Goal: Information Seeking & Learning: Learn about a topic

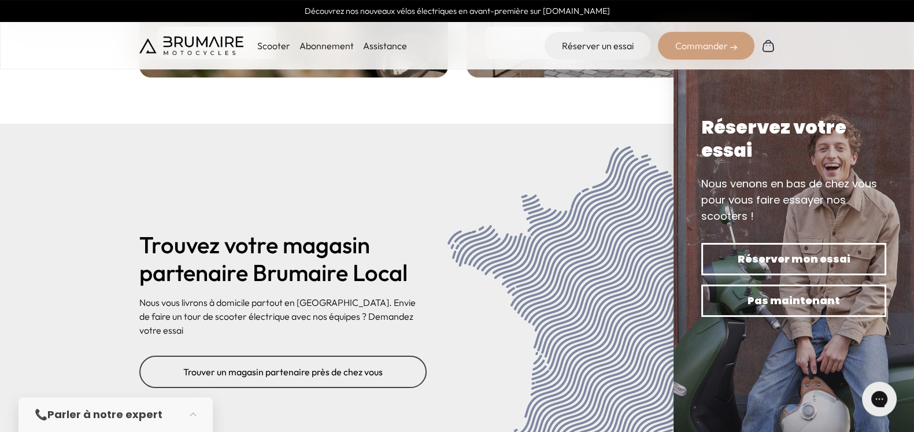
scroll to position [4755, 0]
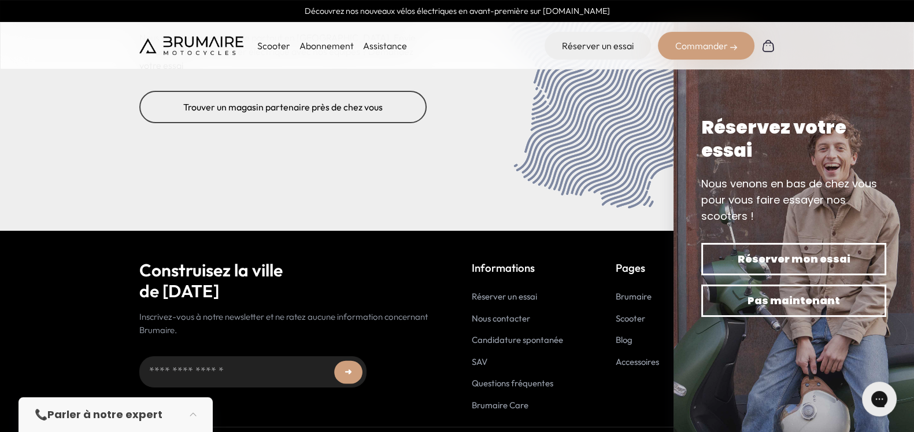
click at [479, 356] on link "SAV" at bounding box center [480, 361] width 16 height 11
click at [484, 377] on link "Questions fréquentes" at bounding box center [512, 382] width 81 height 11
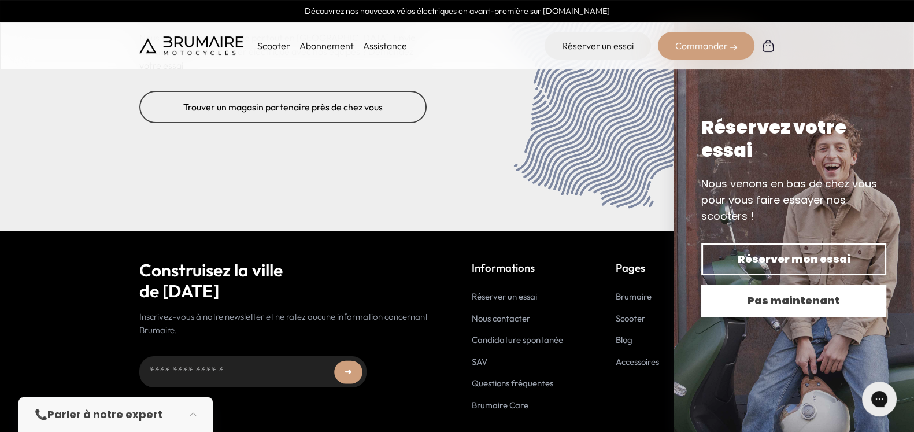
click at [835, 299] on span "Pas maintenant" at bounding box center [793, 300] width 145 height 16
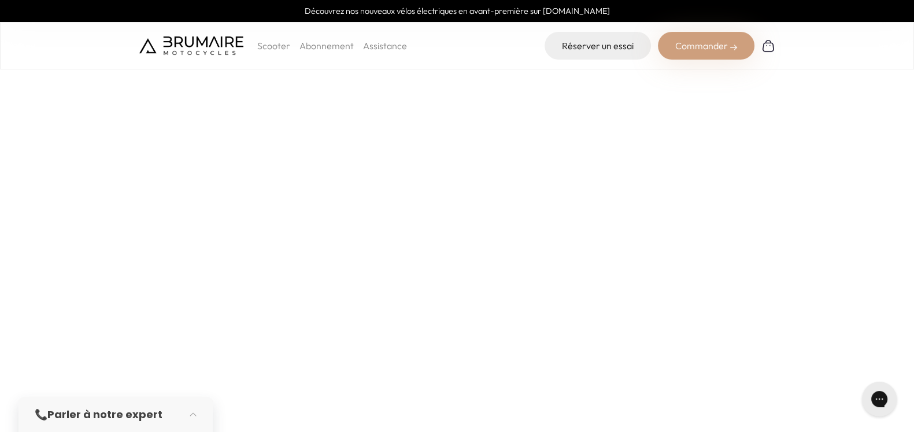
scroll to position [312, 0]
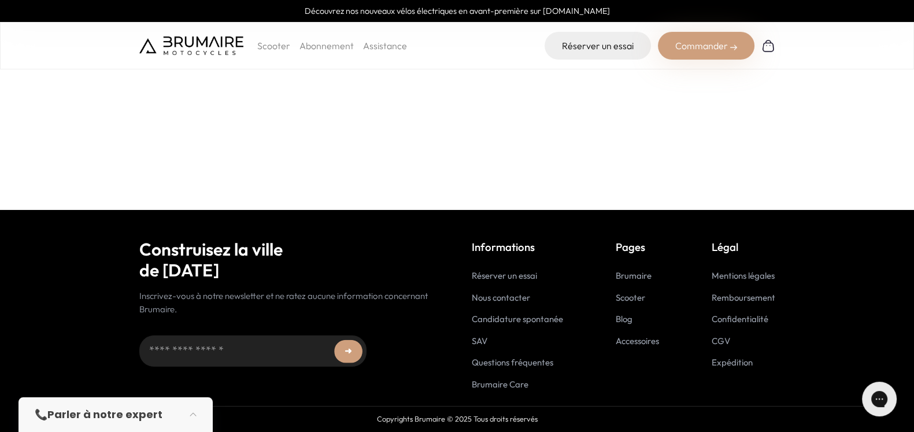
click at [487, 358] on link "Questions fréquentes" at bounding box center [512, 362] width 81 height 11
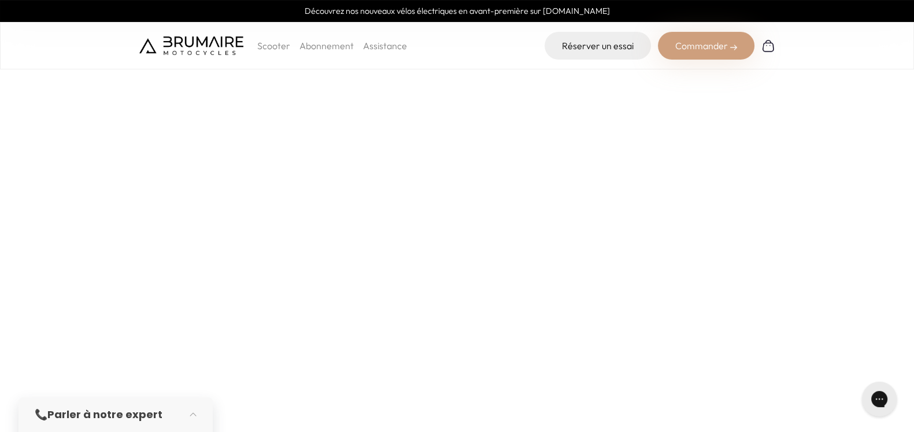
click at [101, 412] on strong "Parler à notre expert" at bounding box center [104, 414] width 115 height 14
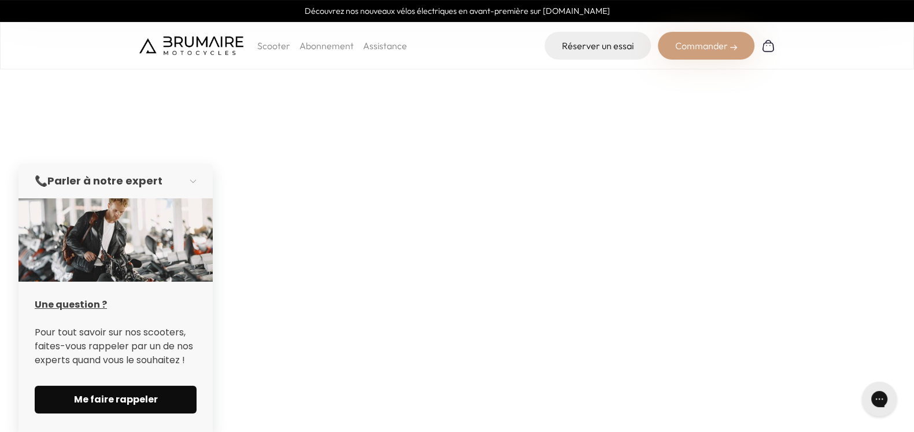
click at [118, 395] on span "Me faire rappeler" at bounding box center [116, 399] width 134 height 14
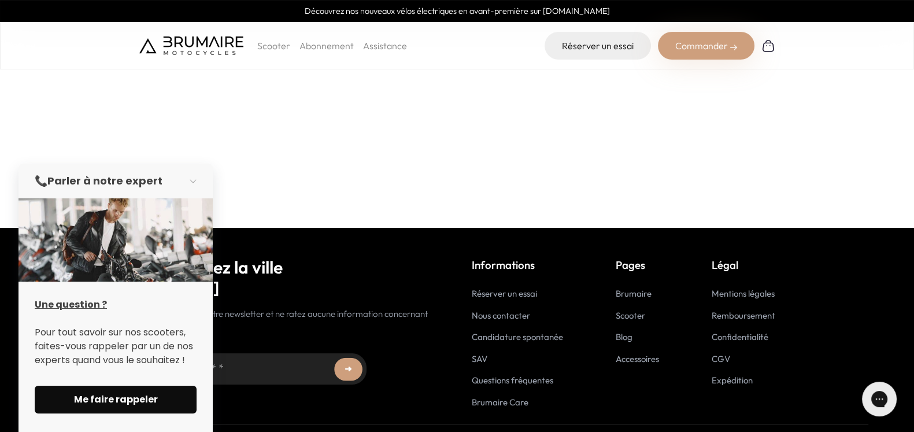
scroll to position [312, 0]
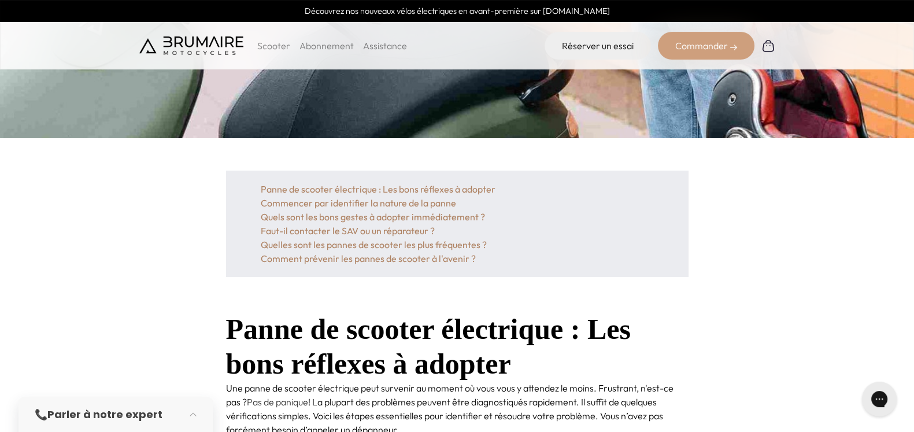
scroll to position [81, 0]
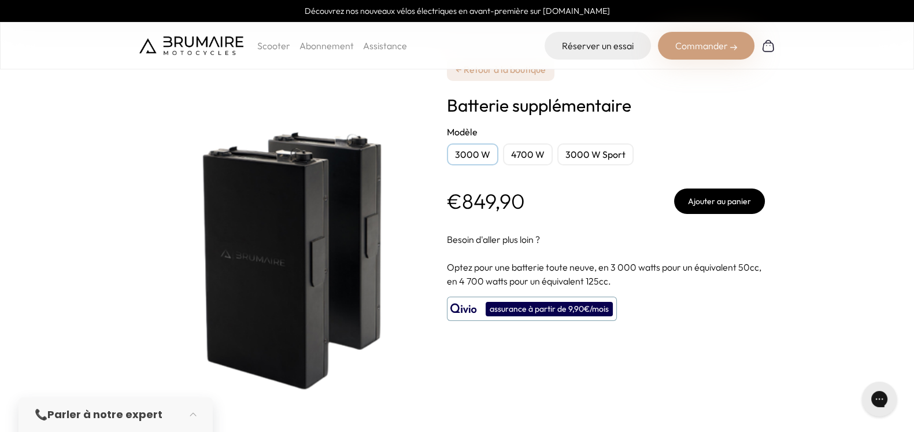
scroll to position [234, 0]
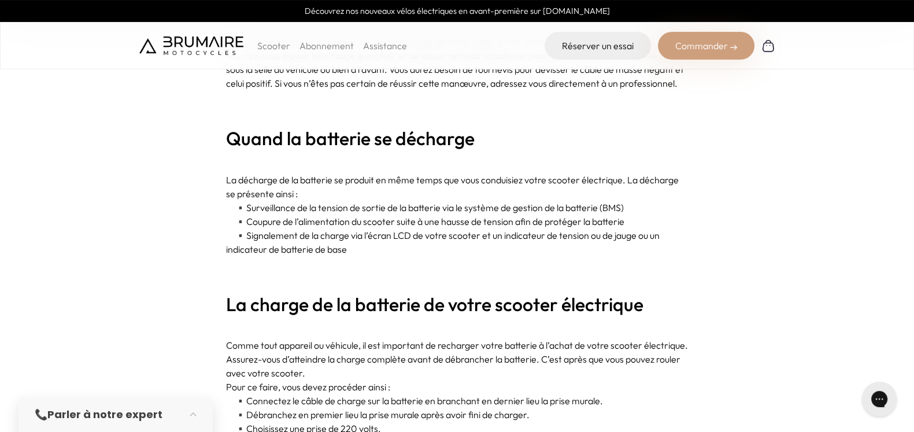
scroll to position [1181, 0]
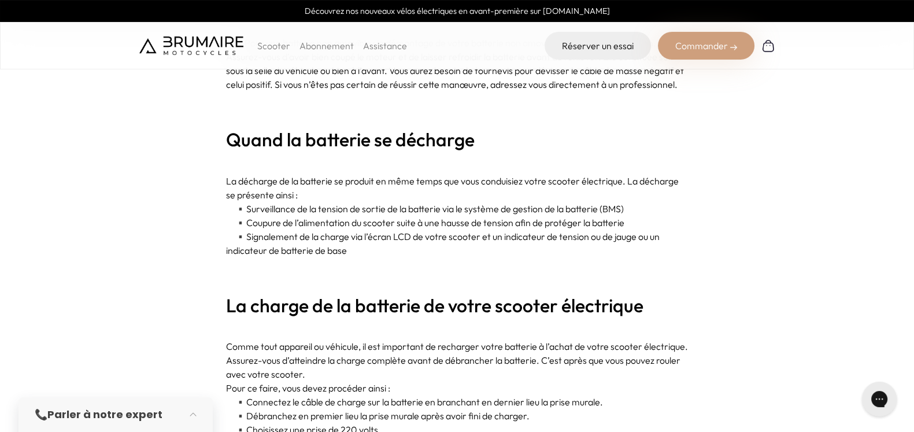
click at [376, 210] on p "▪️ Surveillance de la tension de sortie de la batterie via le système de gestio…" at bounding box center [457, 209] width 462 height 14
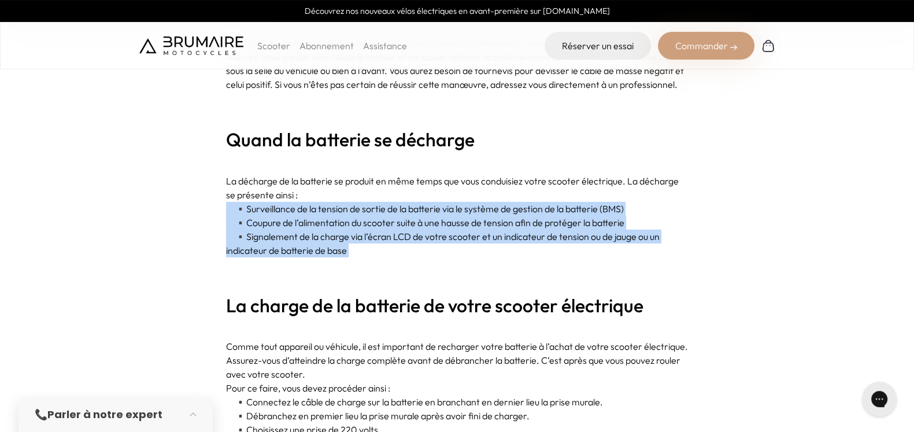
drag, startPoint x: 376, startPoint y: 210, endPoint x: 369, endPoint y: 247, distance: 37.1
click at [369, 247] on p "▪️ Signalement de la charge via l’écran LCD de votre scooter et un indicateur d…" at bounding box center [457, 243] width 462 height 28
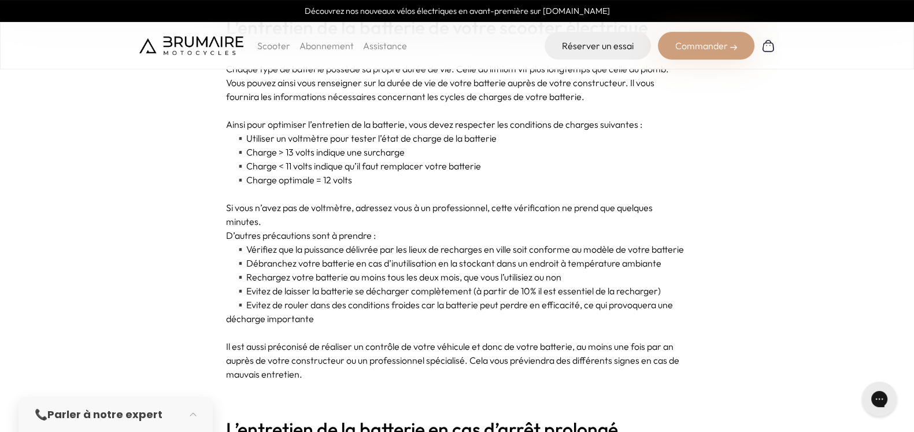
scroll to position [1651, 0]
click at [369, 247] on p "▪️ Vérifiez que la puissance délivrée par les lieux de recharges en ville soit …" at bounding box center [457, 250] width 462 height 14
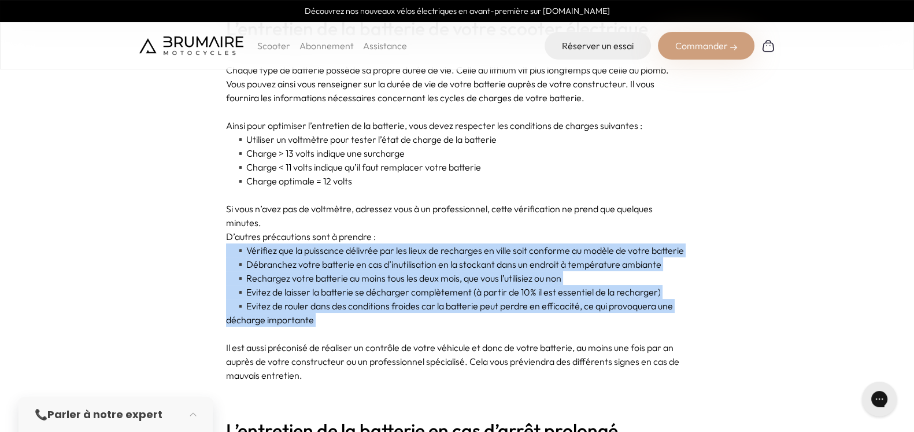
drag, startPoint x: 369, startPoint y: 247, endPoint x: 347, endPoint y: 318, distance: 75.0
click at [347, 318] on p "▪️ Evitez de rouler dans des conditions froides car la batterie peut perdre en …" at bounding box center [457, 313] width 462 height 28
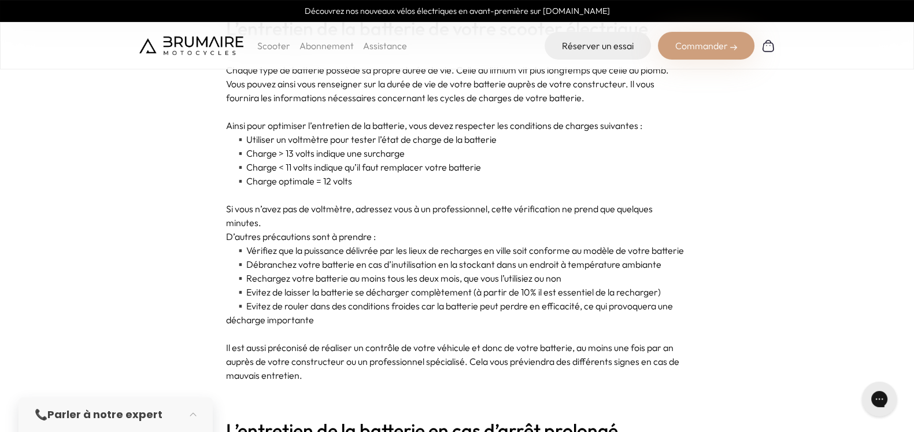
click at [347, 318] on p "▪️ Evitez de rouler dans des conditions froides car la batterie peut perdre en …" at bounding box center [457, 313] width 462 height 28
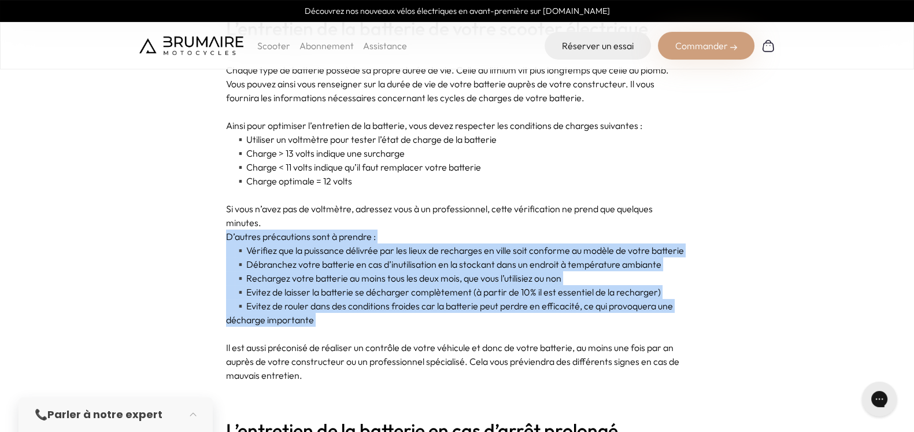
drag, startPoint x: 347, startPoint y: 318, endPoint x: 393, endPoint y: 236, distance: 93.9
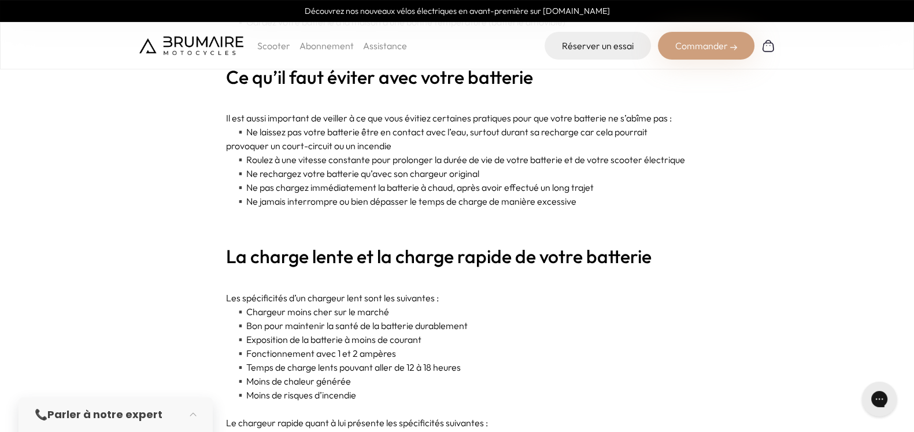
scroll to position [2214, 0]
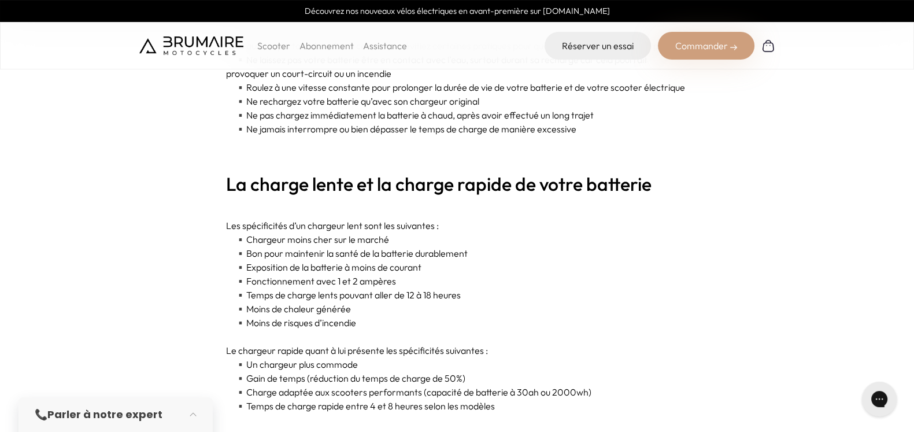
click at [393, 236] on p "▪️ Chargeur moins cher sur le marché" at bounding box center [457, 239] width 462 height 14
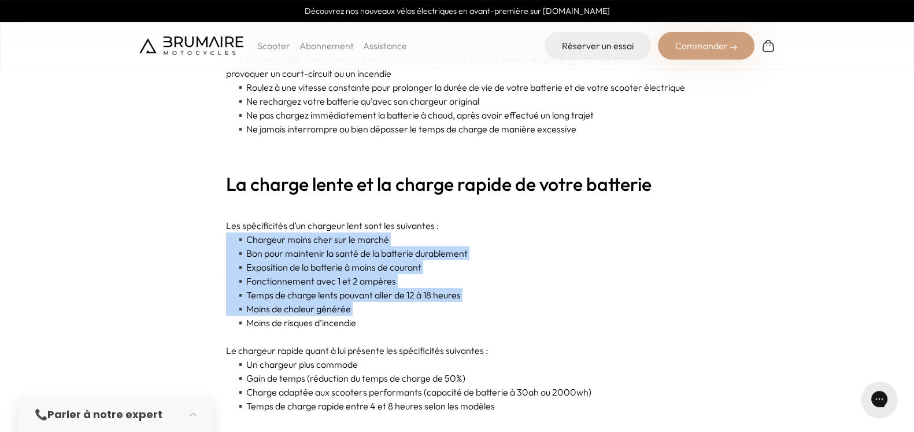
drag, startPoint x: 393, startPoint y: 236, endPoint x: 381, endPoint y: 302, distance: 66.9
click at [381, 302] on div "Le choix de rouler en scooter électrique est très favorable pour l’environnemen…" at bounding box center [457, 188] width 462 height 3752
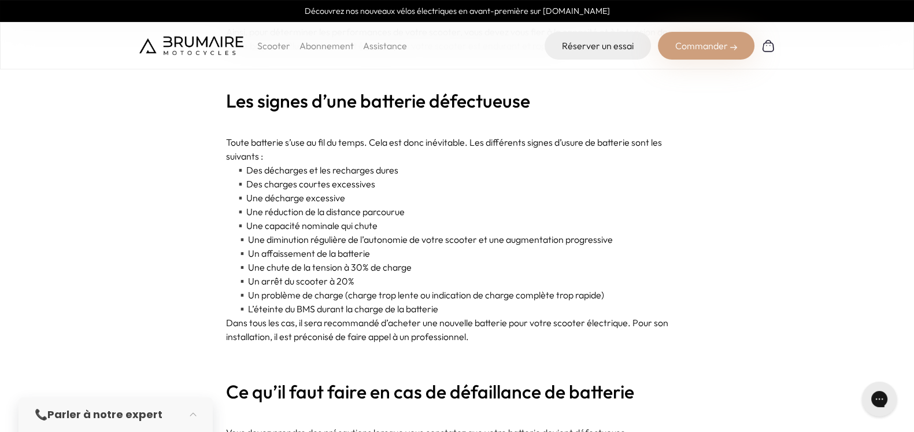
scroll to position [3148, 0]
click at [433, 148] on p "Toute batterie s’use au fil du temps. Cela est donc inévitable. Les différents …" at bounding box center [457, 150] width 462 height 28
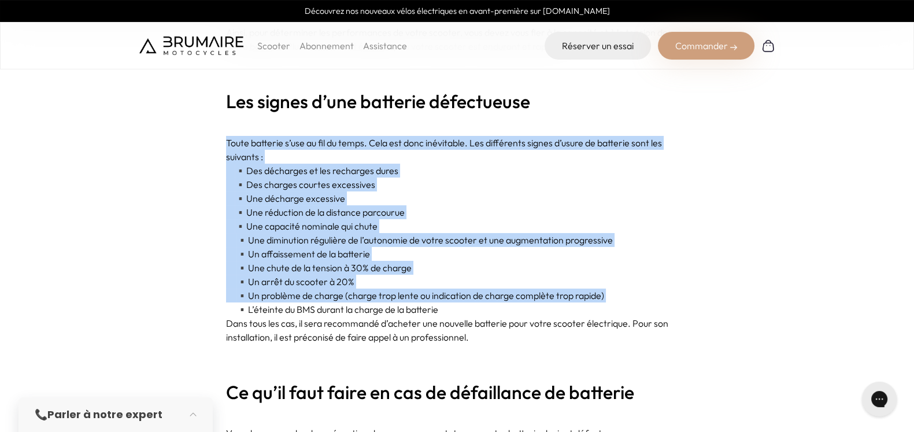
drag, startPoint x: 433, startPoint y: 148, endPoint x: 401, endPoint y: 298, distance: 153.0
click at [401, 298] on p "▪️ Un problème de charge (charge trop lente ou indication de charge complète tr…" at bounding box center [457, 295] width 462 height 14
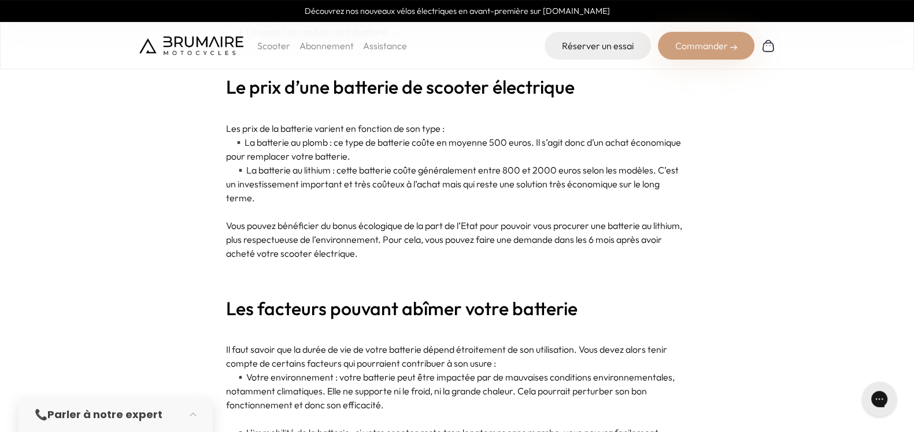
scroll to position [3782, 0]
click at [426, 228] on p "Vous pouvez bénéficier du bonus écologique de la part de l’Etat pour pouvoir vo…" at bounding box center [457, 241] width 462 height 42
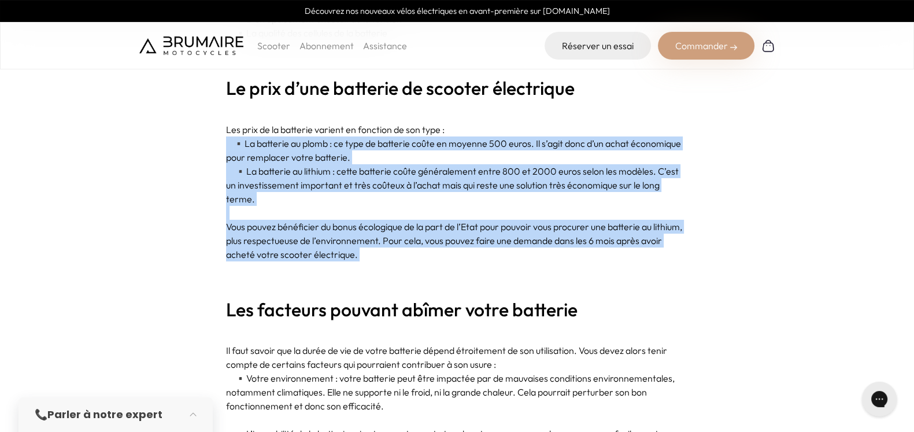
drag, startPoint x: 426, startPoint y: 228, endPoint x: 475, endPoint y: 145, distance: 96.4
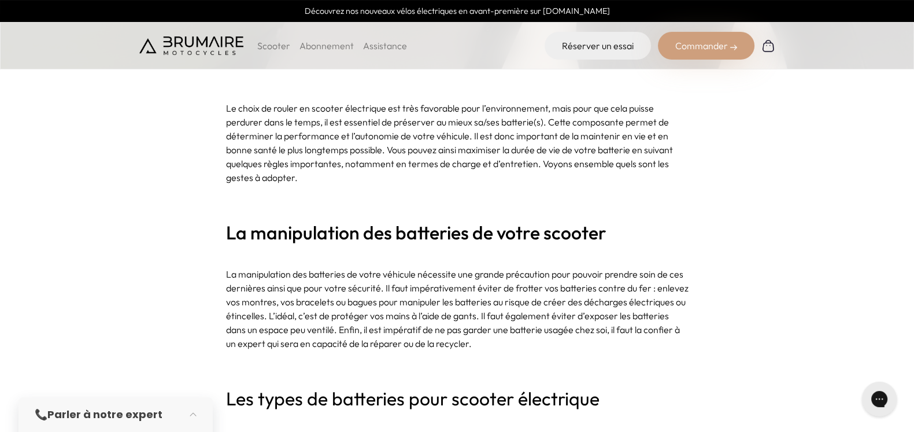
scroll to position [425, 0]
click at [410, 160] on p "Le choix de rouler en scooter électrique est très favorable pour l’environnemen…" at bounding box center [457, 143] width 462 height 83
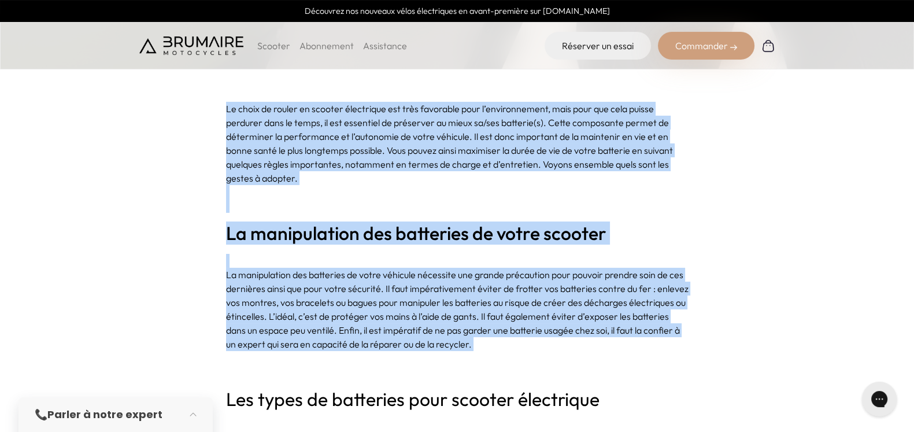
drag, startPoint x: 410, startPoint y: 160, endPoint x: 377, endPoint y: 287, distance: 130.9
click at [377, 287] on p "La manipulation des batteries de votre véhicule nécessite une grande précaution…" at bounding box center [457, 309] width 462 height 83
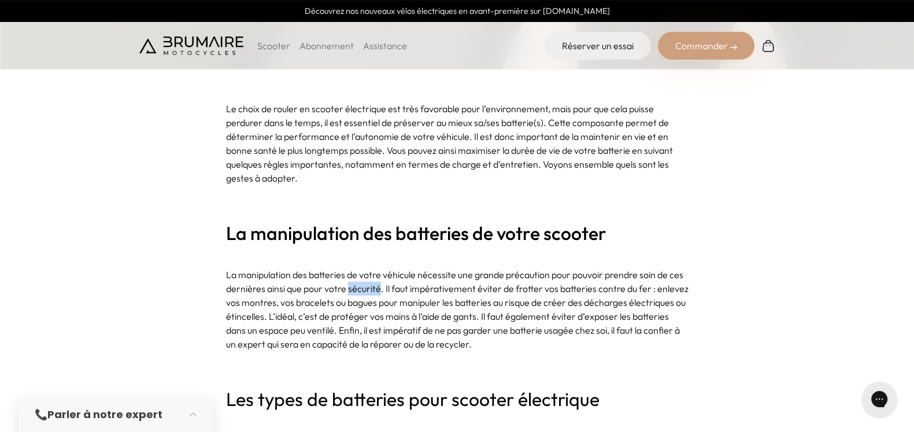
click at [377, 287] on p "La manipulation des batteries de votre véhicule nécessite une grande précaution…" at bounding box center [457, 309] width 462 height 83
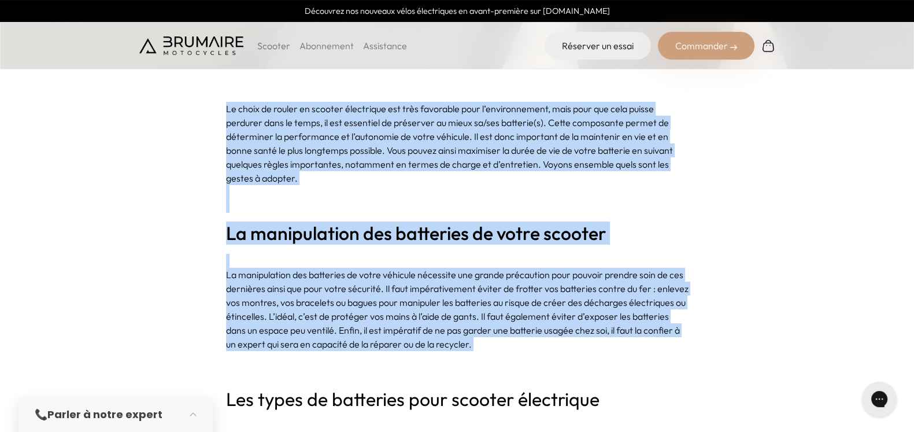
drag, startPoint x: 377, startPoint y: 287, endPoint x: 442, endPoint y: 157, distance: 145.5
click at [442, 157] on p "Le choix de rouler en scooter électrique est très favorable pour l’environnemen…" at bounding box center [457, 143] width 462 height 83
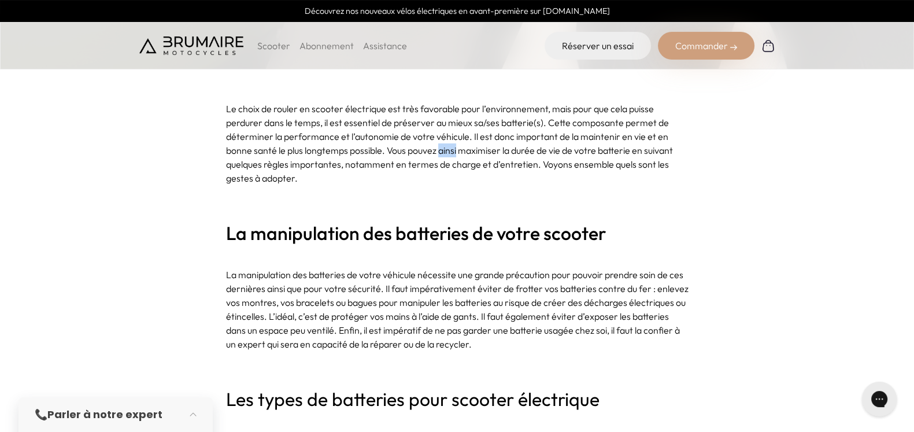
click at [442, 157] on p "Le choix de rouler en scooter électrique est très favorable pour l’environnemen…" at bounding box center [457, 143] width 462 height 83
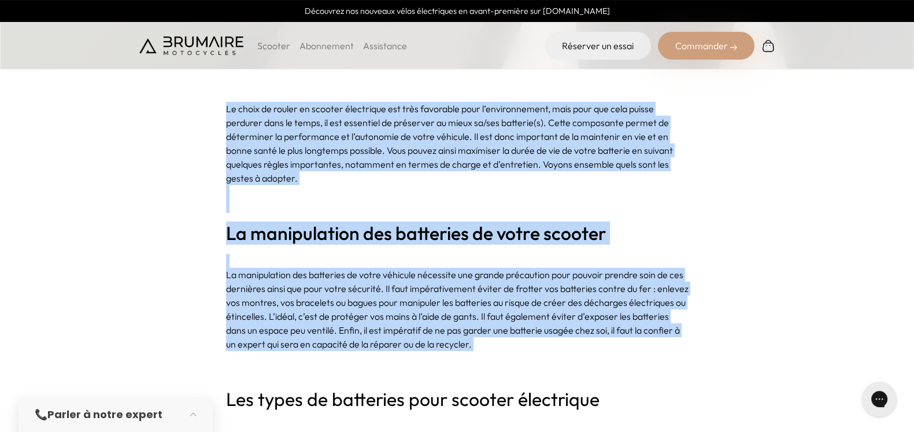
drag, startPoint x: 442, startPoint y: 157, endPoint x: 414, endPoint y: 271, distance: 117.9
click at [414, 271] on p "La manipulation des batteries de votre véhicule nécessite une grande précaution…" at bounding box center [457, 309] width 462 height 83
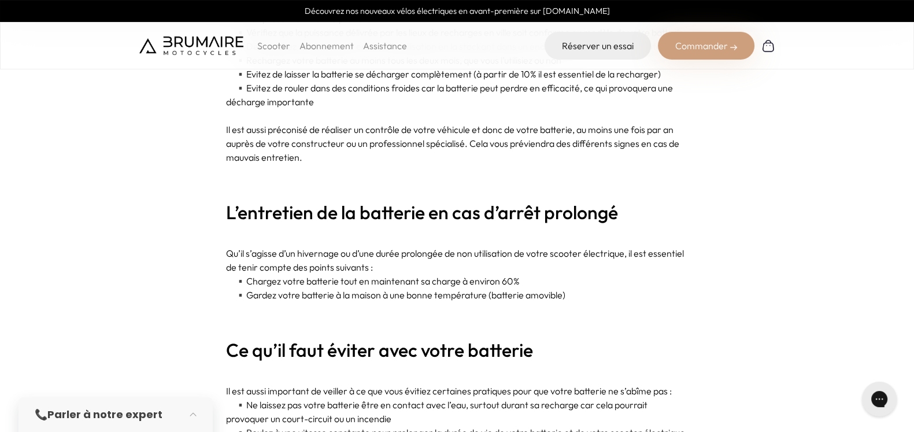
scroll to position [1868, 0]
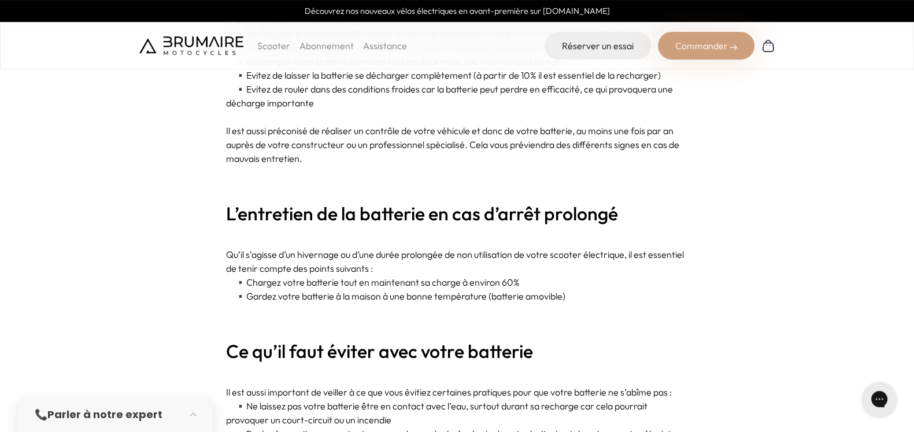
click at [414, 271] on p "Qu’il s’agisse d’un hivernage ou d’une durée prolongée de non utilisation de vo…" at bounding box center [457, 261] width 462 height 28
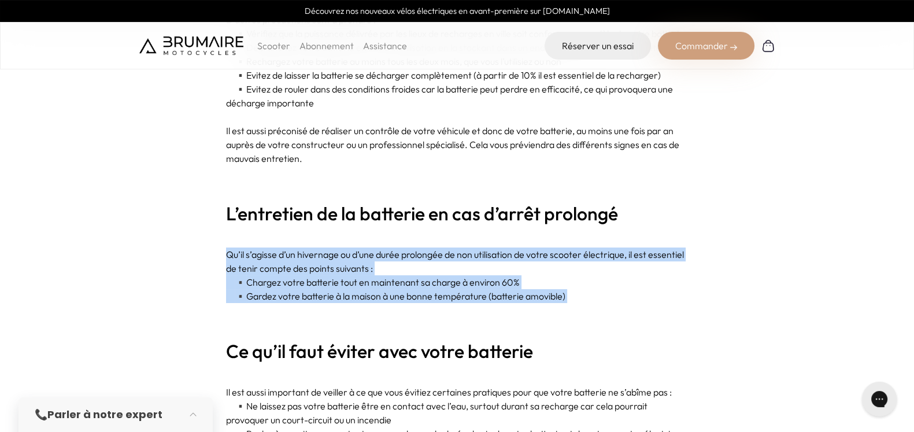
drag, startPoint x: 414, startPoint y: 271, endPoint x: 407, endPoint y: 298, distance: 27.9
click at [407, 298] on p "▪️ Gardez votre batterie à la maison à une bonne température (batterie amovible)" at bounding box center [457, 296] width 462 height 14
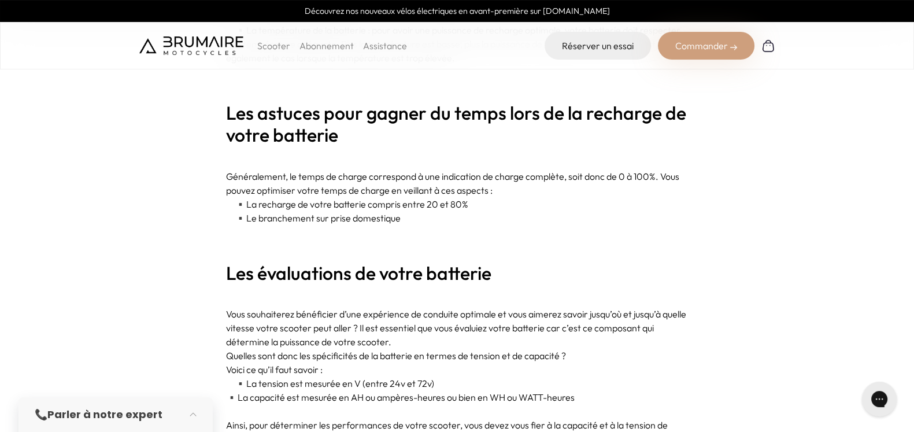
scroll to position [2756, 0]
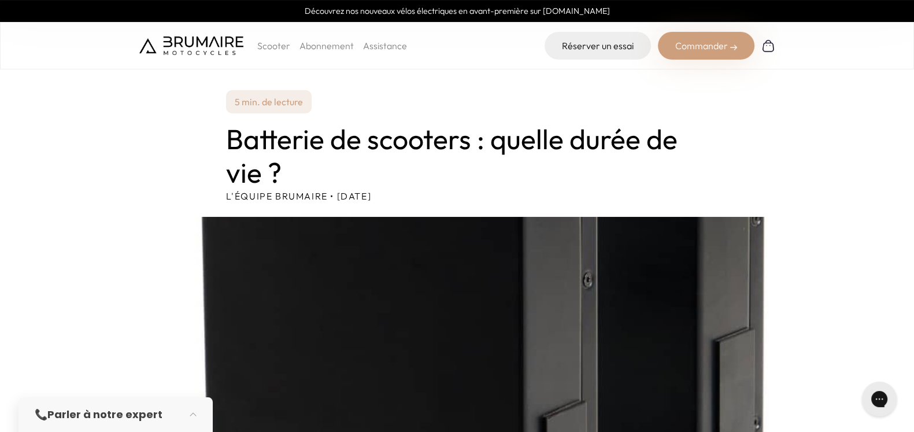
click at [269, 98] on p "5 min. de lecture" at bounding box center [269, 101] width 86 height 23
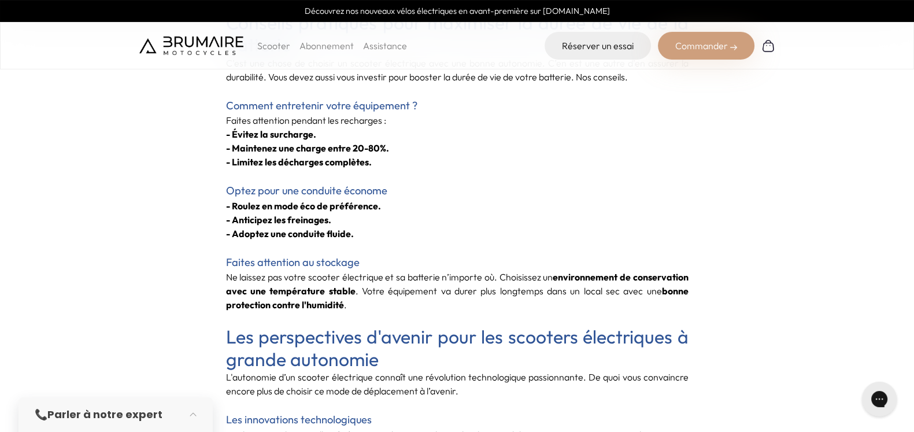
scroll to position [3742, 0]
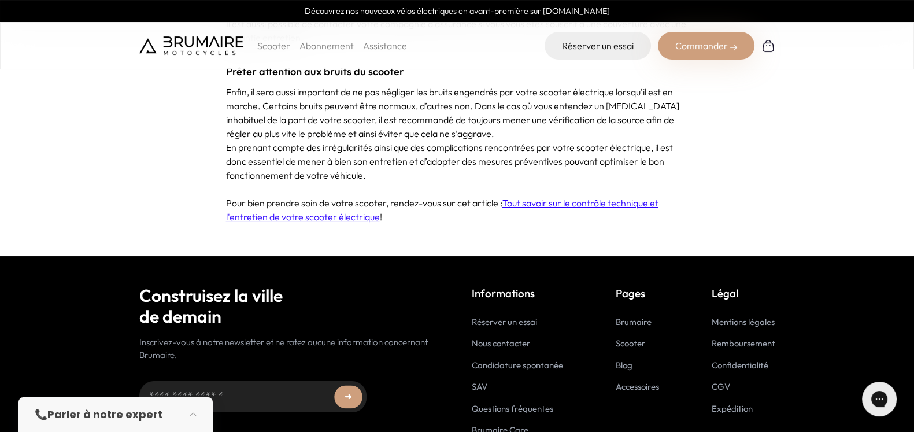
scroll to position [4437, 0]
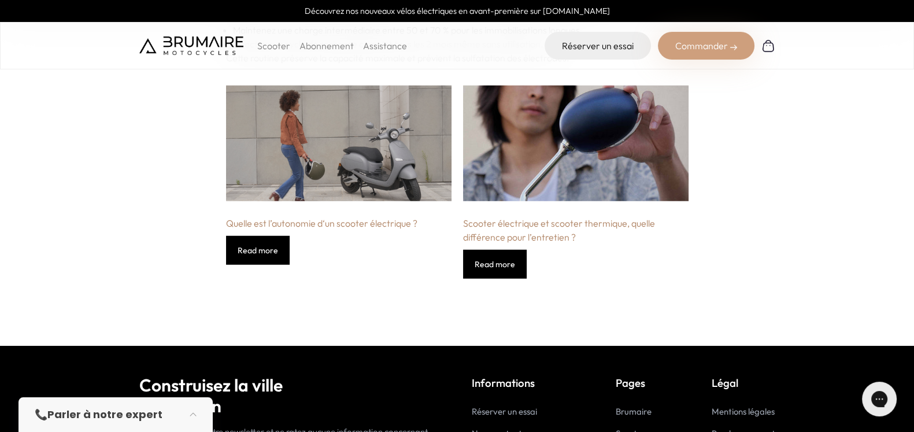
scroll to position [3851, 0]
